Goal: Check status: Check status

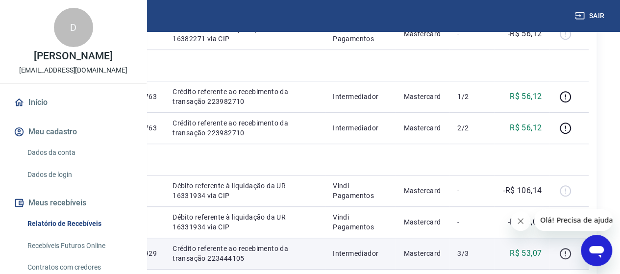
scroll to position [294, 0]
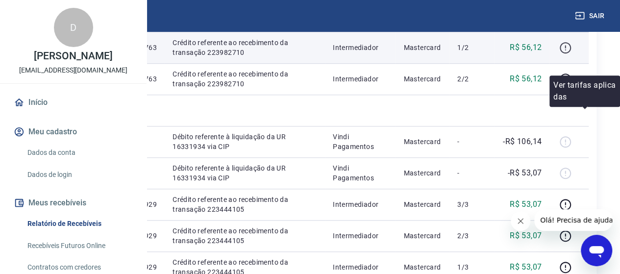
click at [571, 54] on icon "button" at bounding box center [565, 48] width 12 height 12
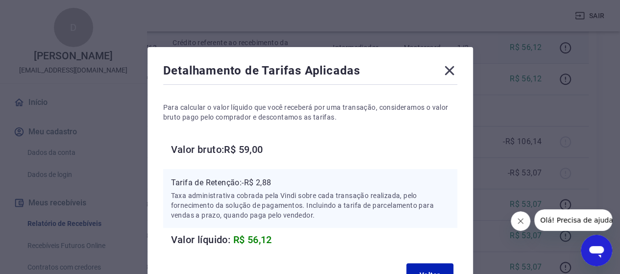
scroll to position [49, 0]
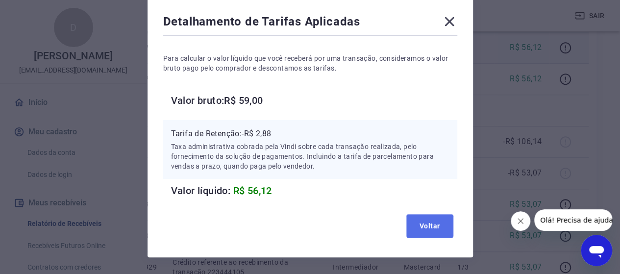
click at [420, 221] on button "Voltar" at bounding box center [429, 226] width 47 height 24
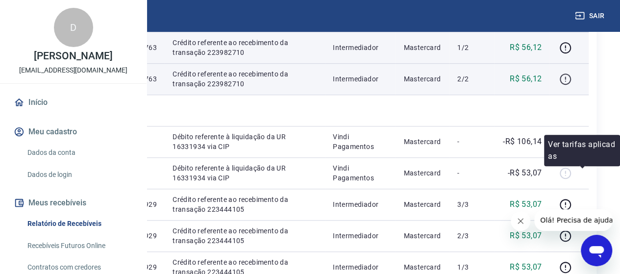
click at [571, 85] on icon "button" at bounding box center [565, 79] width 12 height 12
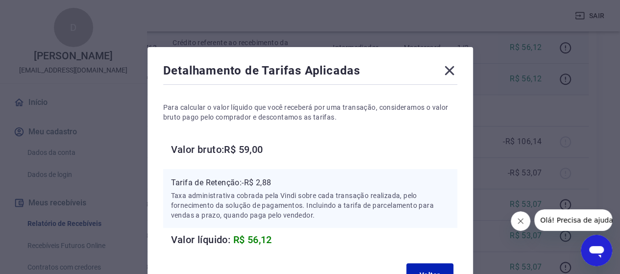
scroll to position [79, 0]
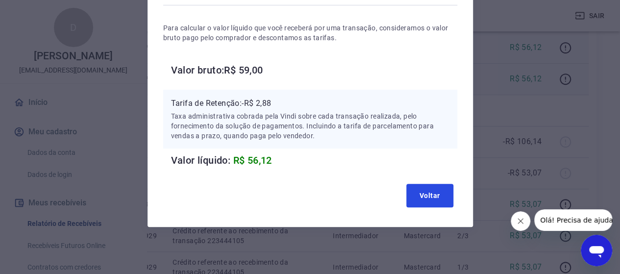
click at [435, 191] on button "Voltar" at bounding box center [429, 196] width 47 height 24
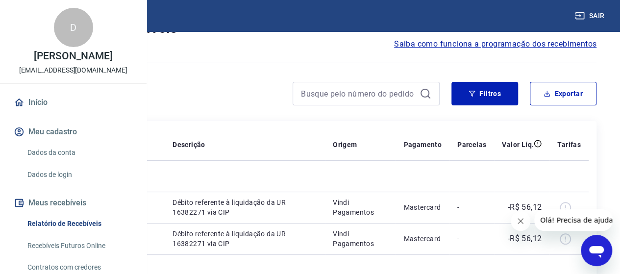
scroll to position [0, 0]
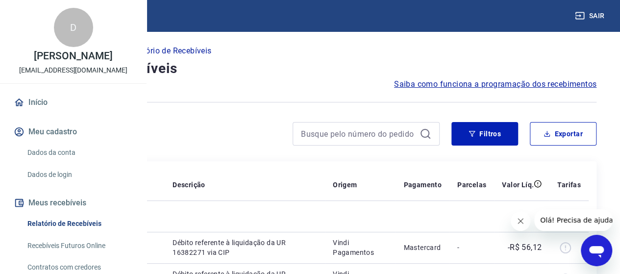
click at [421, 84] on span "Saiba como funciona a programação dos recebimentos" at bounding box center [495, 84] width 202 height 12
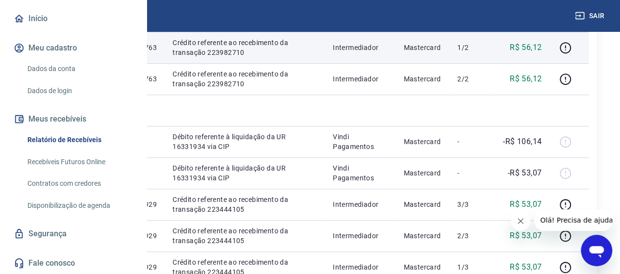
scroll to position [115, 0]
click at [129, 223] on div "Início Meu cadastro Dados da conta Dados de login Meus recebíveis Relatório de …" at bounding box center [73, 141] width 146 height 266
click at [99, 155] on link "Recebíveis Futuros Online" at bounding box center [79, 162] width 111 height 20
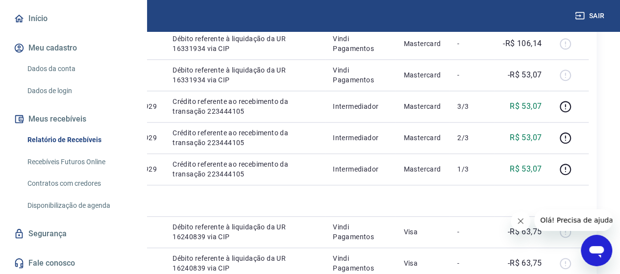
scroll to position [294, 0]
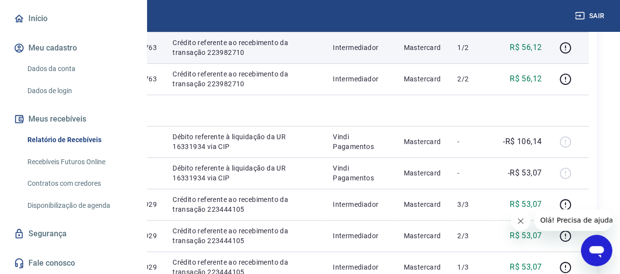
click at [165, 63] on td "17558121422763" at bounding box center [127, 47] width 73 height 31
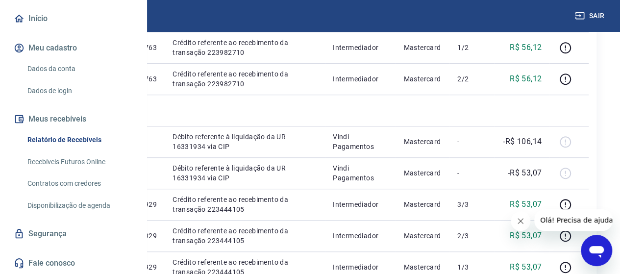
click at [583, 16] on icon "button" at bounding box center [579, 15] width 9 height 7
